Goal: Transaction & Acquisition: Purchase product/service

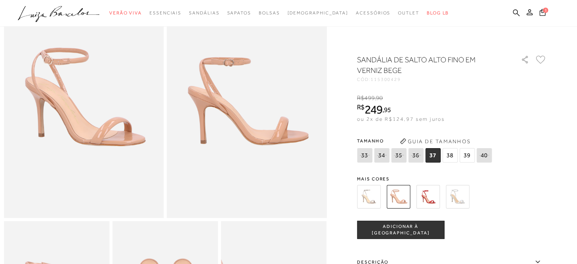
click at [386, 155] on icon at bounding box center [381, 154] width 11 height 9
select select
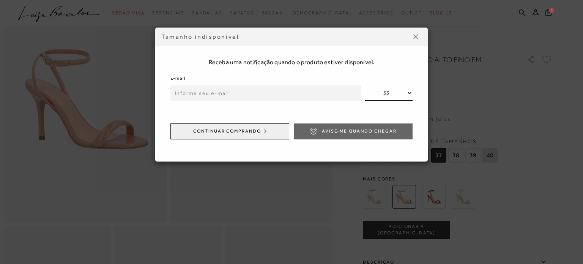
click at [252, 96] on input "email" at bounding box center [265, 92] width 191 height 15
type input "[EMAIL_ADDRESS][DOMAIN_NAME]"
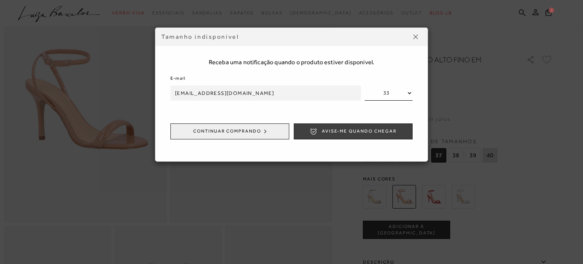
click at [334, 133] on span "Avise-me quando chegar" at bounding box center [359, 131] width 75 height 6
click at [414, 37] on img at bounding box center [415, 37] width 5 height 5
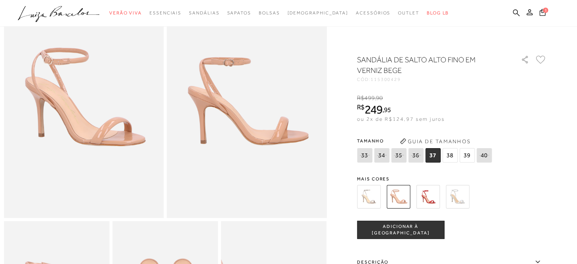
click at [545, 5] on div at bounding box center [288, 13] width 577 height 27
click at [547, 9] on span "1" at bounding box center [545, 10] width 5 height 5
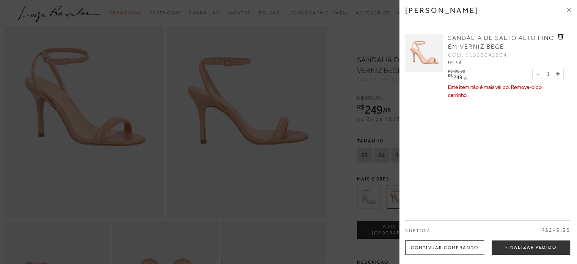
click at [559, 35] on icon at bounding box center [561, 37] width 6 height 6
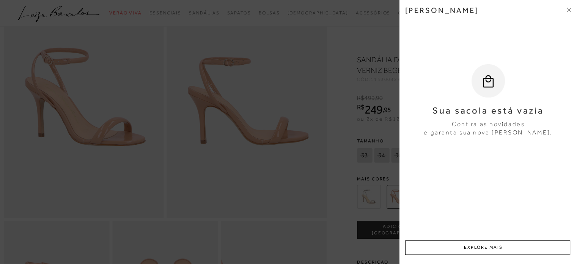
click at [339, 70] on div at bounding box center [288, 132] width 577 height 264
